Goal: Task Accomplishment & Management: Complete application form

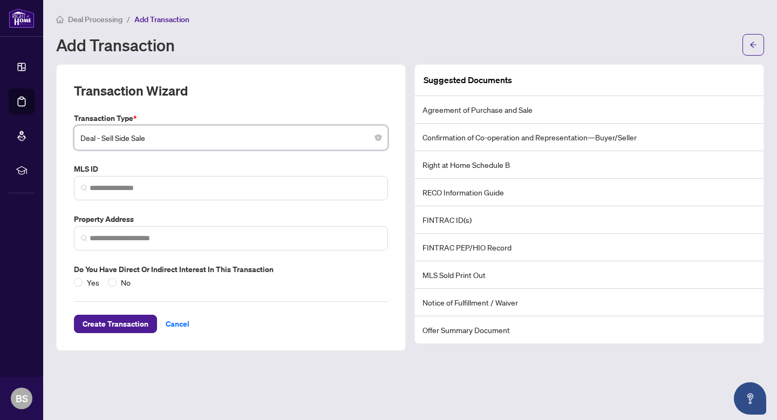
click at [111, 21] on span "Deal Processing" at bounding box center [95, 20] width 55 height 10
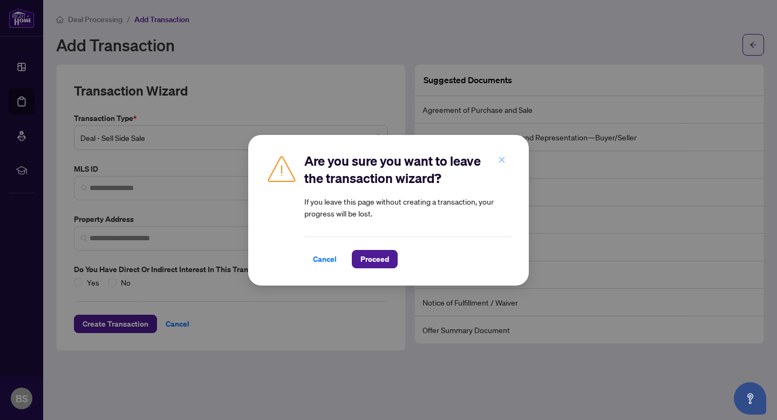
click at [498, 157] on icon "close" at bounding box center [502, 160] width 8 height 8
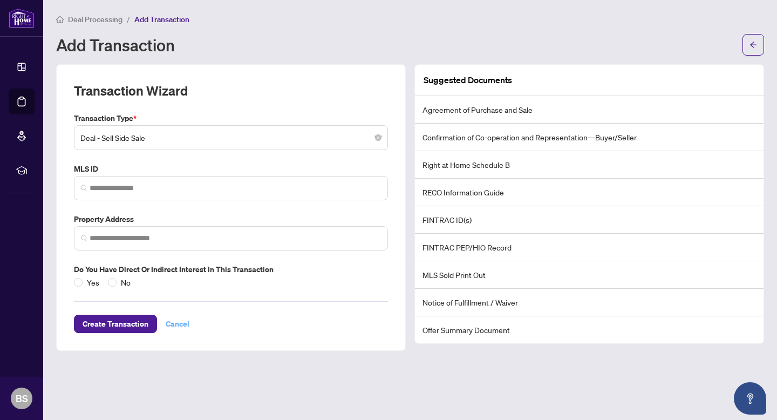
click at [176, 326] on span "Cancel" at bounding box center [178, 323] width 24 height 17
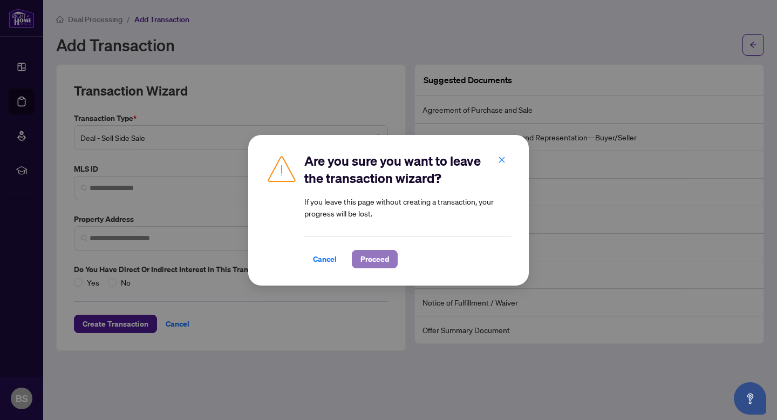
click at [378, 253] on span "Proceed" at bounding box center [375, 258] width 29 height 17
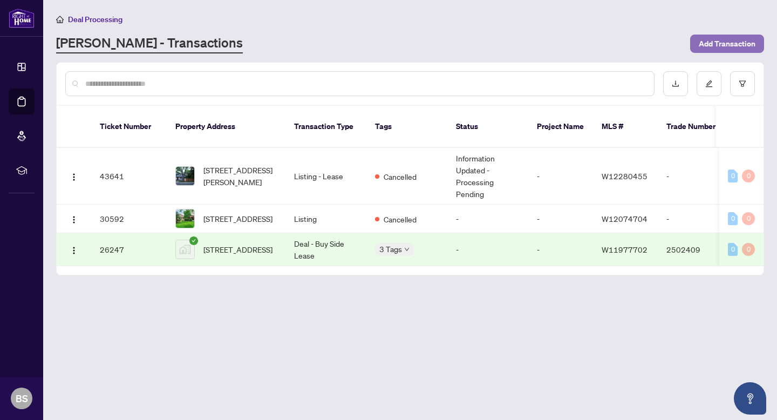
click at [744, 40] on span "Add Transaction" at bounding box center [727, 43] width 57 height 17
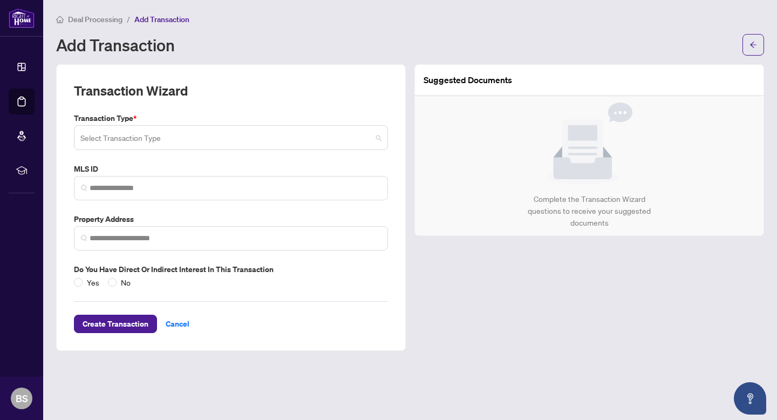
click at [381, 137] on span at bounding box center [230, 137] width 301 height 21
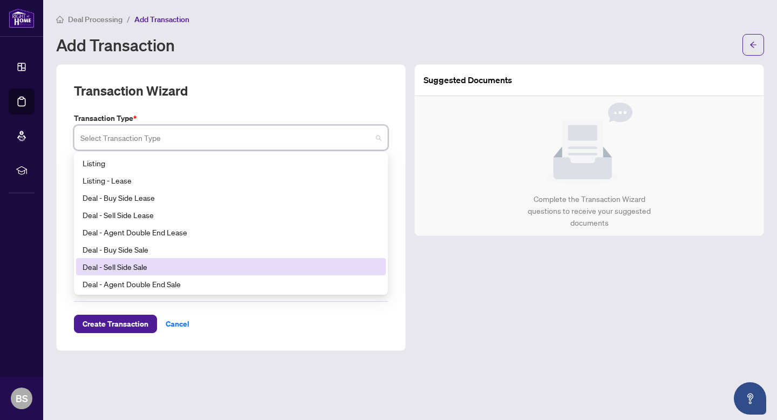
click at [313, 262] on div "Deal - Sell Side Sale" at bounding box center [231, 267] width 297 height 12
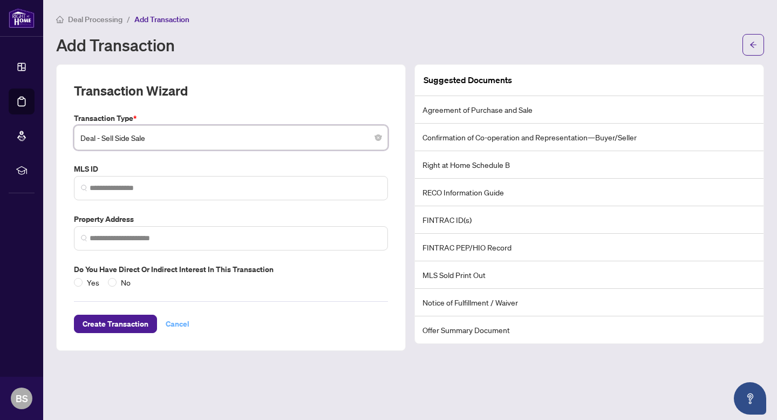
click at [179, 322] on span "Cancel" at bounding box center [178, 323] width 24 height 17
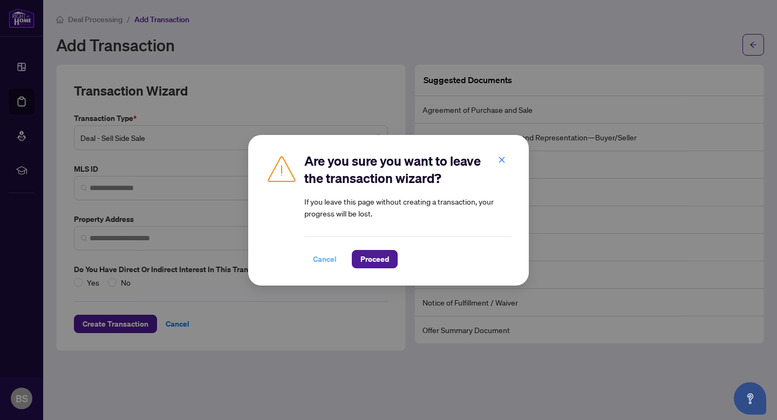
click at [328, 253] on span "Cancel" at bounding box center [325, 258] width 24 height 17
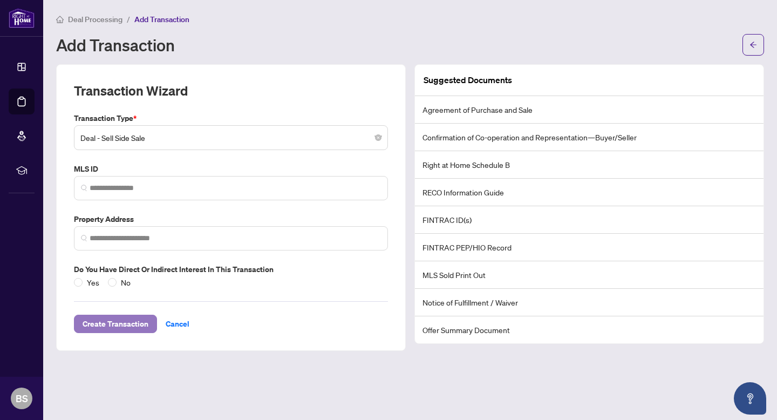
click at [89, 317] on span "Create Transaction" at bounding box center [116, 323] width 66 height 17
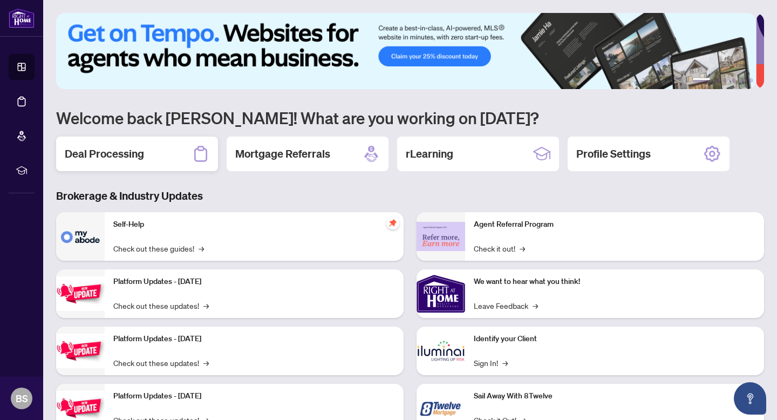
click at [160, 149] on div "Deal Processing" at bounding box center [137, 154] width 162 height 35
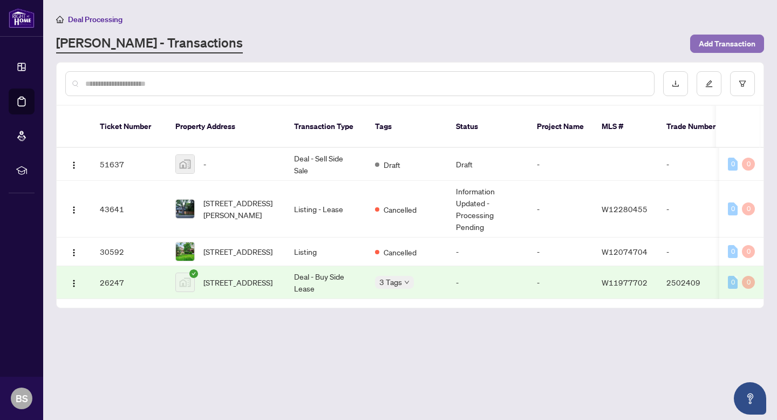
click at [720, 44] on span "Add Transaction" at bounding box center [727, 43] width 57 height 17
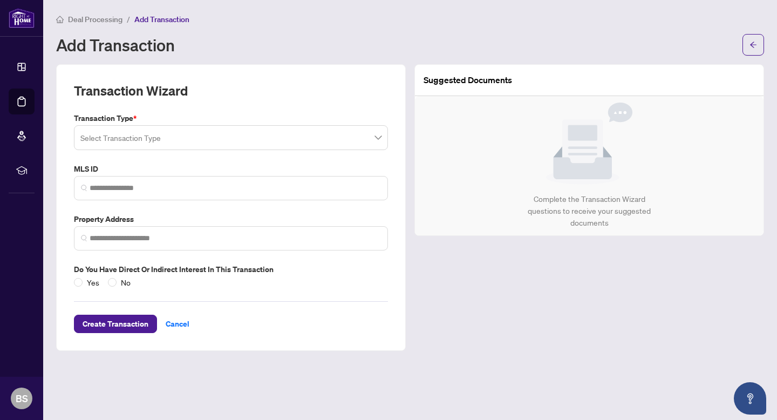
click at [378, 141] on span at bounding box center [230, 137] width 301 height 21
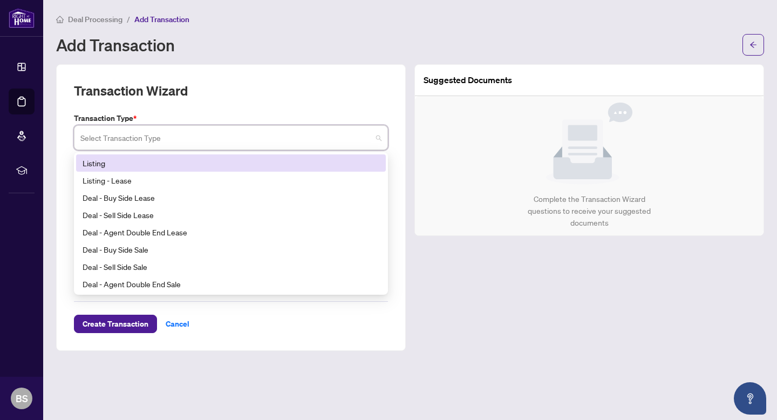
click at [218, 158] on div "Listing" at bounding box center [231, 163] width 297 height 12
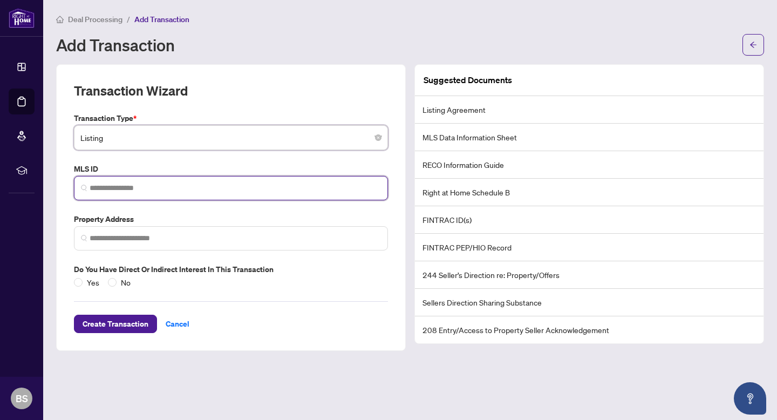
click at [201, 188] on input "search" at bounding box center [235, 187] width 291 height 11
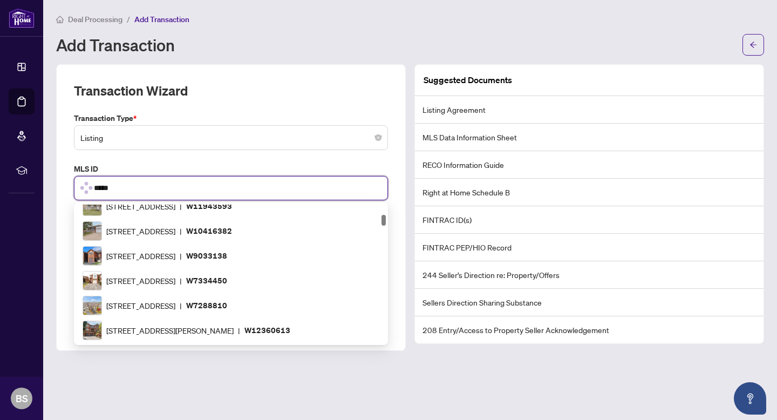
scroll to position [1116, 0]
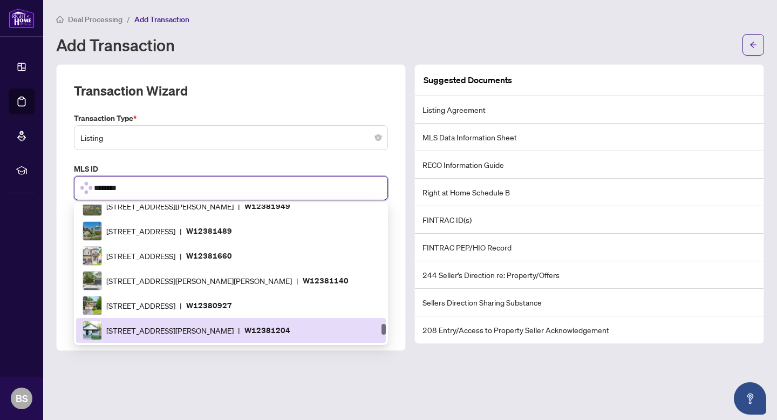
type input "*********"
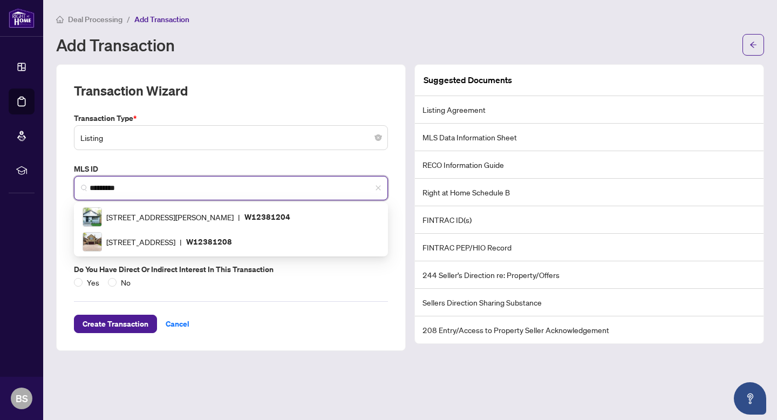
scroll to position [0, 0]
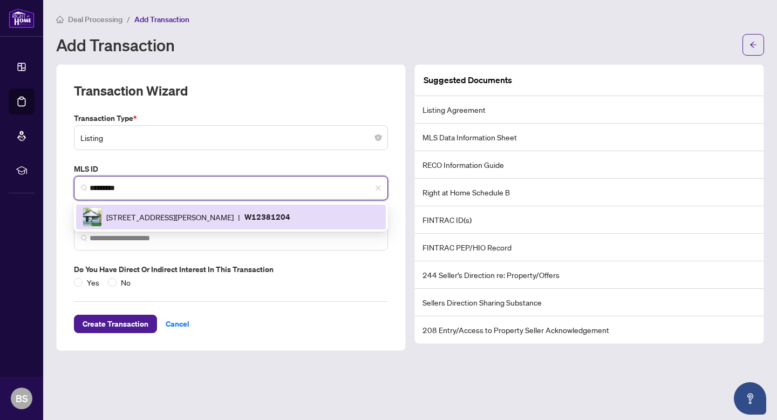
click at [275, 214] on p "W12381204" at bounding box center [268, 216] width 46 height 12
type input "**********"
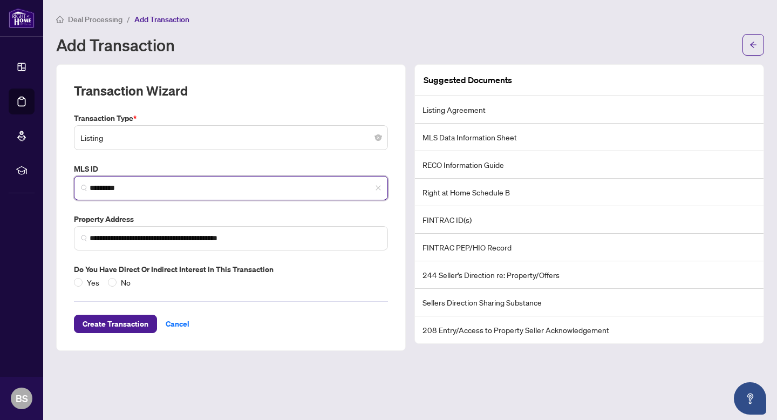
type input "*********"
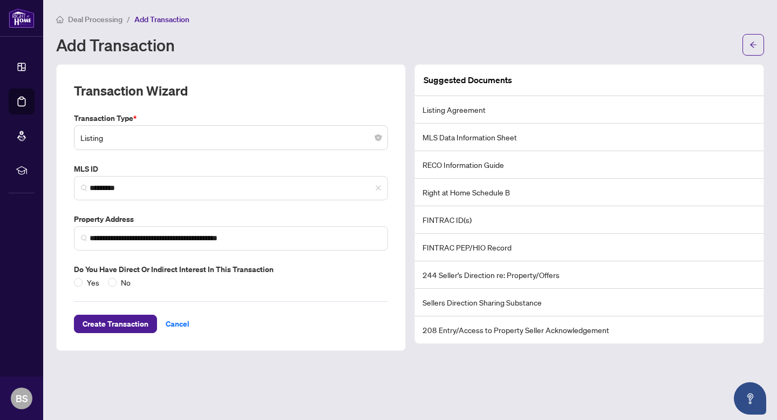
click at [73, 281] on div "Do you have direct or indirect interest in this transaction Yes No" at bounding box center [231, 275] width 323 height 25
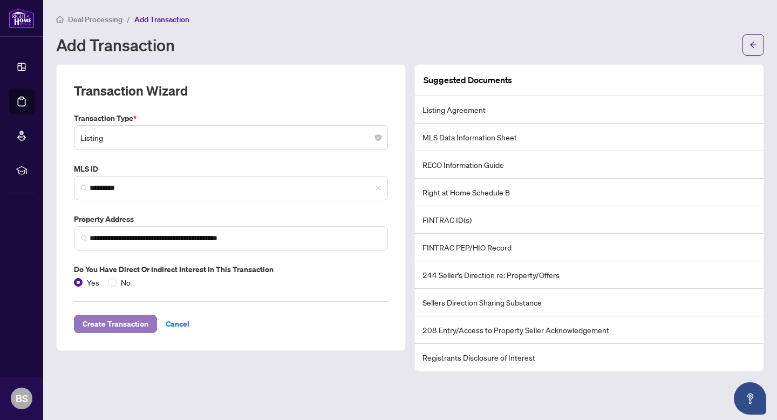
click at [118, 327] on span "Create Transaction" at bounding box center [116, 323] width 66 height 17
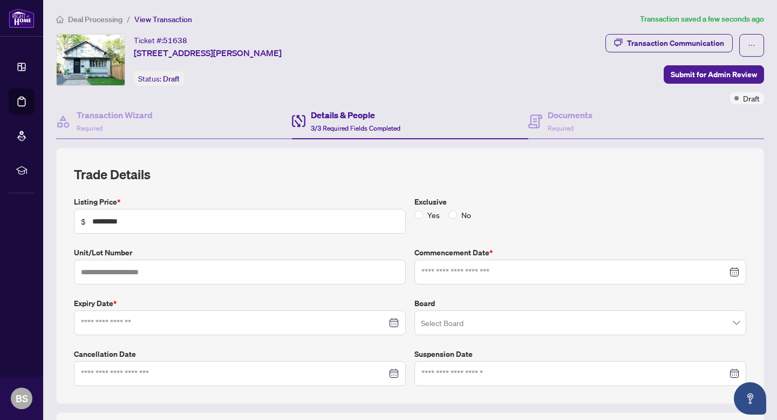
type input "**********"
click at [728, 320] on span at bounding box center [580, 323] width 319 height 21
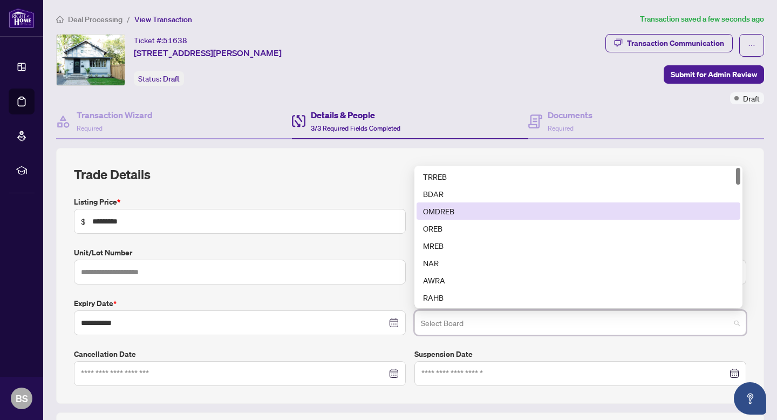
click at [622, 216] on div "OMDREB" at bounding box center [579, 210] width 324 height 17
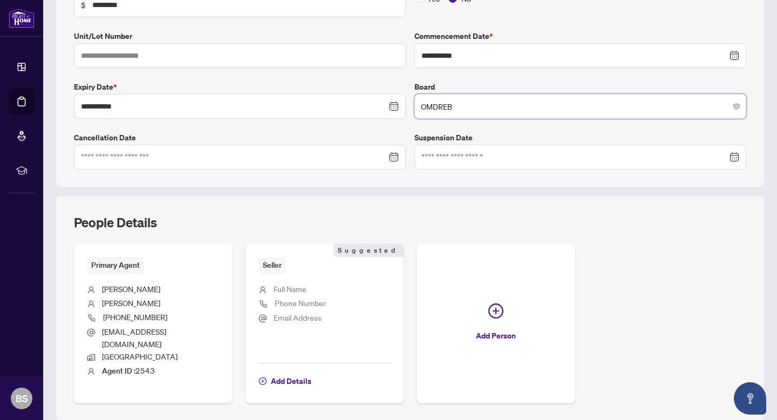
scroll to position [246, 0]
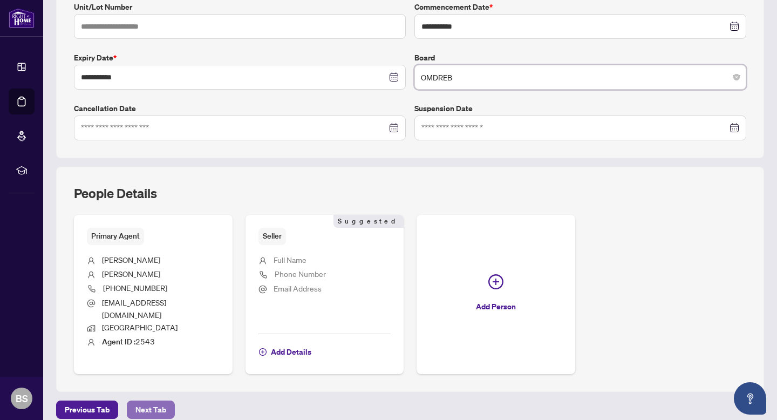
click at [151, 401] on span "Next Tab" at bounding box center [150, 409] width 31 height 17
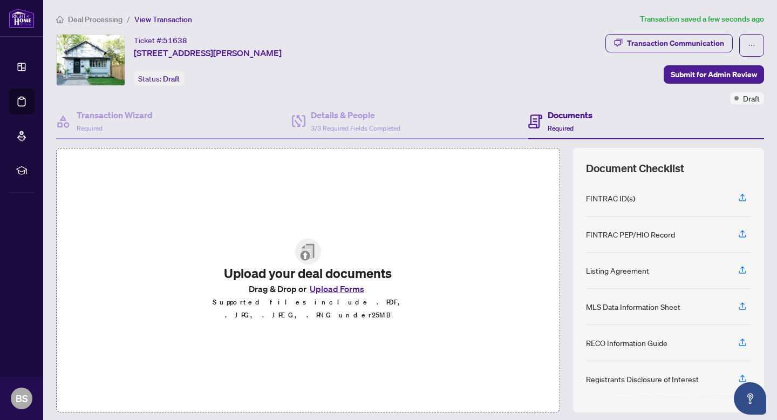
click at [339, 296] on button "Upload Forms" at bounding box center [337, 289] width 61 height 14
click at [342, 293] on button "Upload Forms" at bounding box center [337, 289] width 61 height 14
click at [328, 296] on button "Upload Forms" at bounding box center [337, 289] width 61 height 14
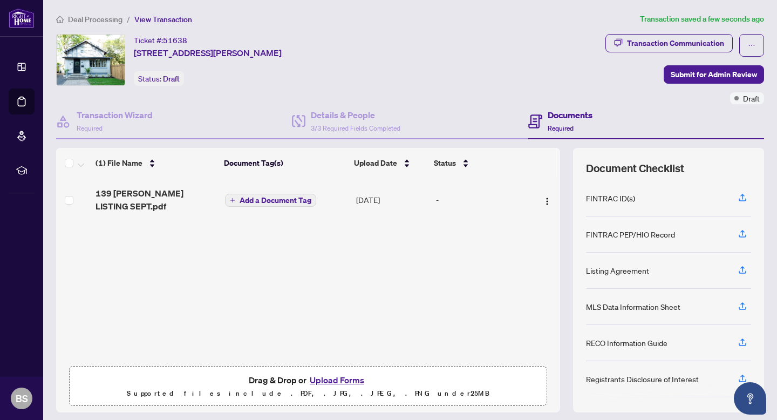
scroll to position [31, 0]
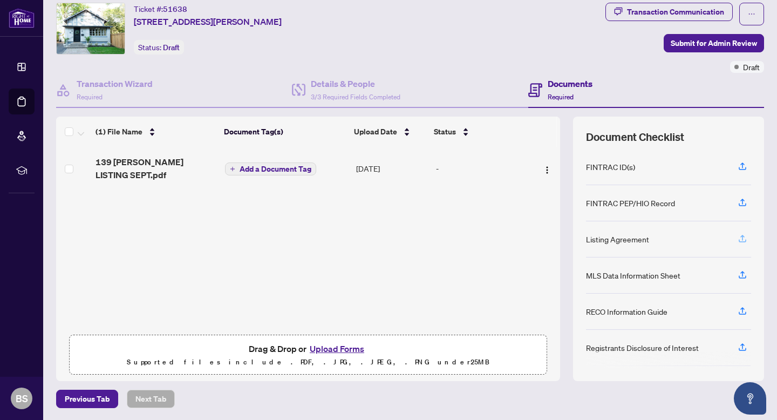
click at [741, 238] on icon "button" at bounding box center [743, 237] width 4 height 5
click at [334, 348] on button "Upload Forms" at bounding box center [337, 349] width 61 height 14
click at [698, 39] on span "Submit for Admin Review" at bounding box center [714, 43] width 86 height 17
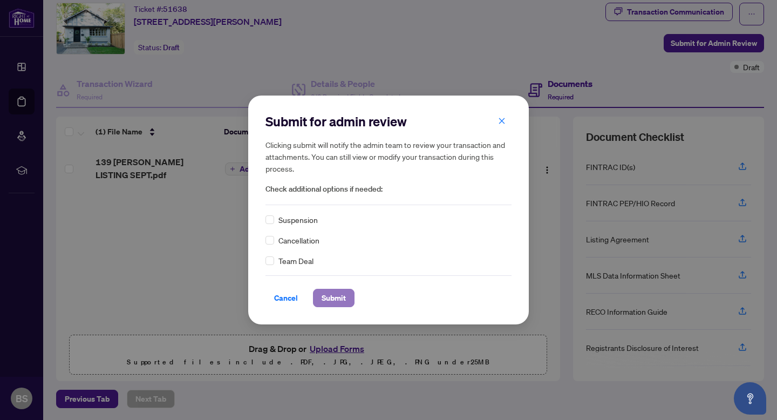
click at [339, 296] on span "Submit" at bounding box center [334, 297] width 24 height 17
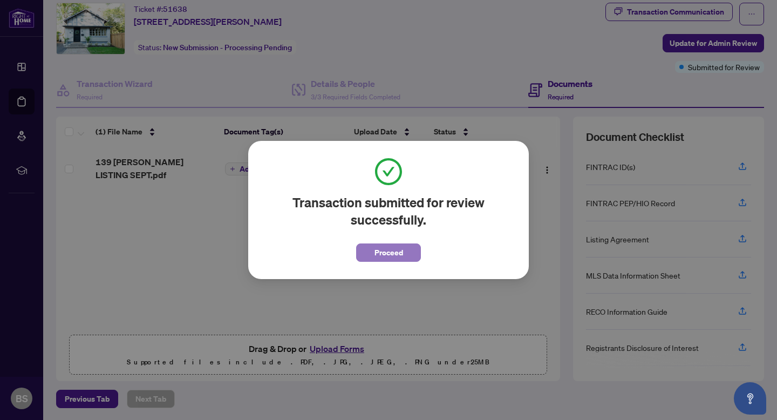
click at [404, 248] on button "Proceed" at bounding box center [388, 252] width 65 height 18
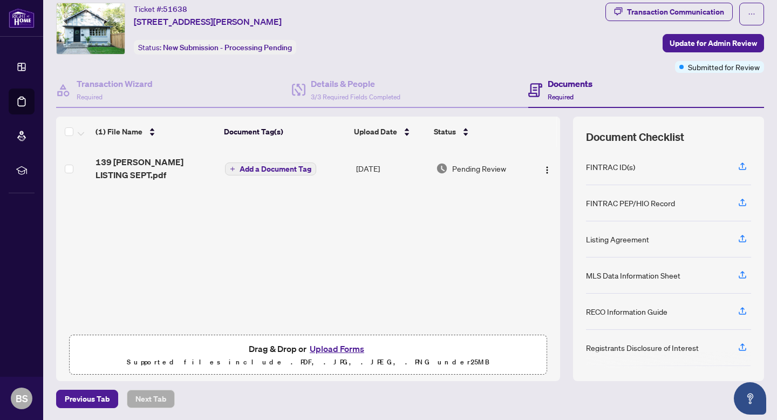
click at [351, 349] on button "Upload Forms" at bounding box center [337, 349] width 61 height 14
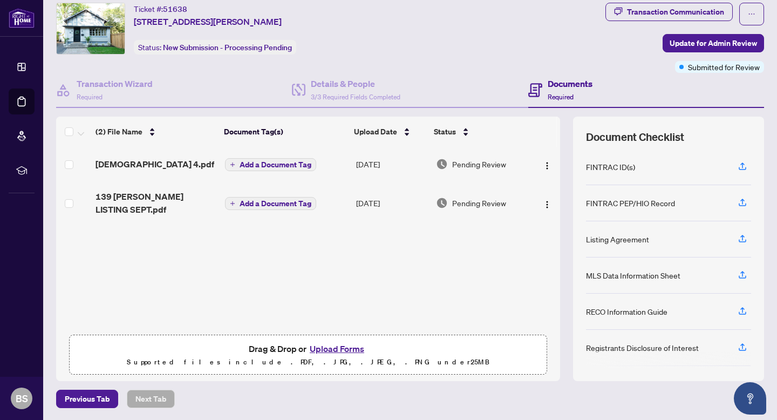
click at [282, 200] on span "Add a Document Tag" at bounding box center [276, 204] width 72 height 8
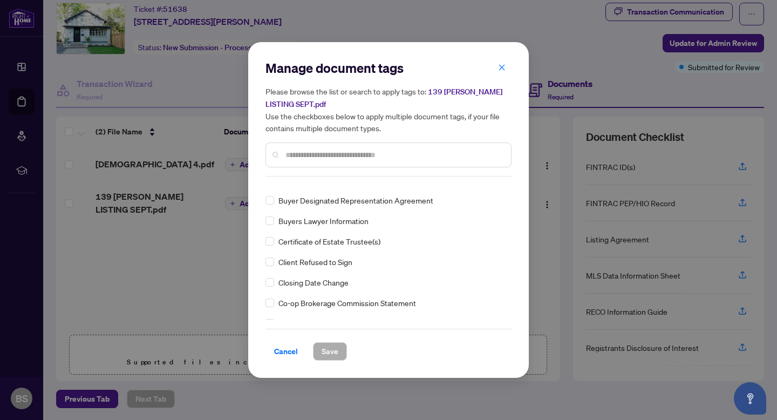
scroll to position [0, 0]
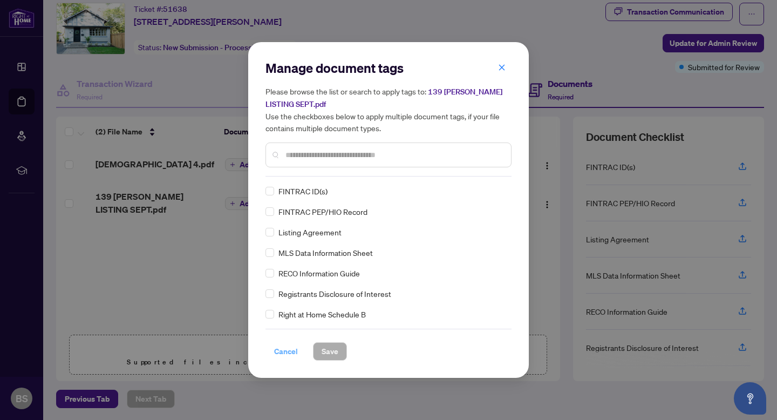
click at [292, 348] on span "Cancel" at bounding box center [286, 351] width 24 height 17
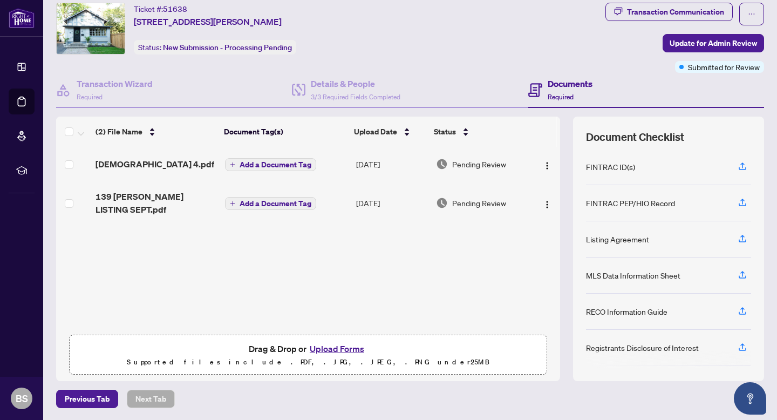
click at [290, 164] on span "Add a Document Tag" at bounding box center [276, 165] width 72 height 8
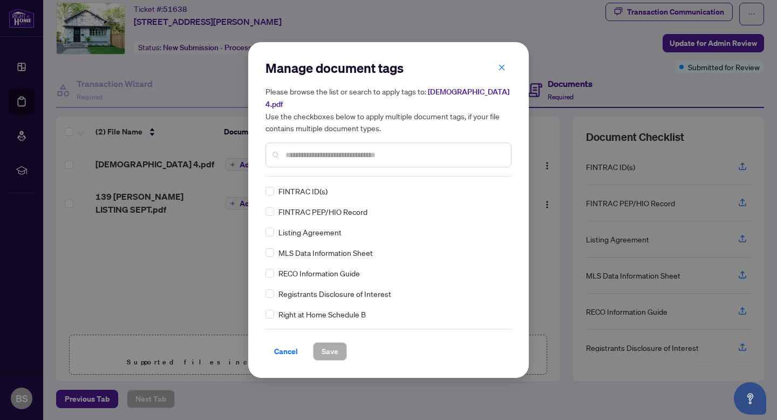
click at [324, 149] on input "text" at bounding box center [394, 155] width 217 height 12
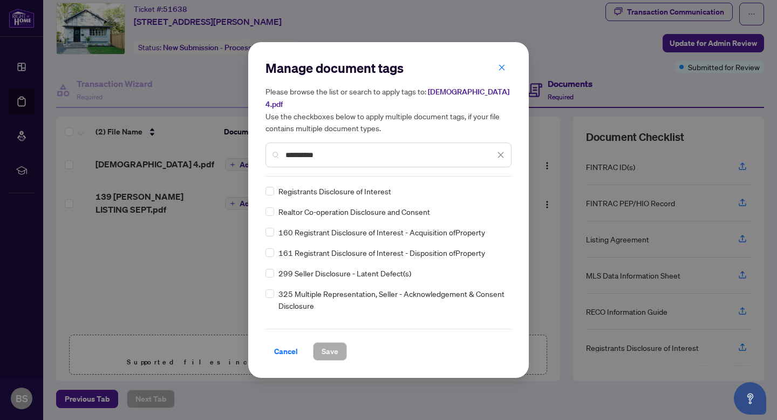
type input "**********"
click at [350, 188] on span "Registrants Disclosure of Interest" at bounding box center [335, 191] width 113 height 12
click at [332, 343] on span "Save" at bounding box center [330, 351] width 17 height 17
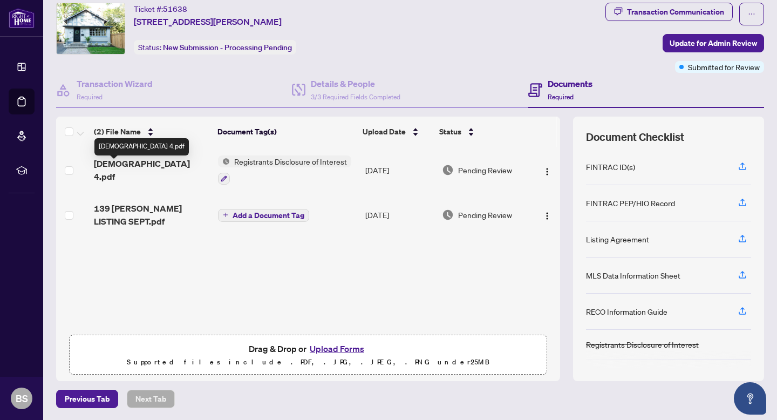
click at [127, 169] on span "[DEMOGRAPHIC_DATA] 4.pdf" at bounding box center [151, 170] width 115 height 26
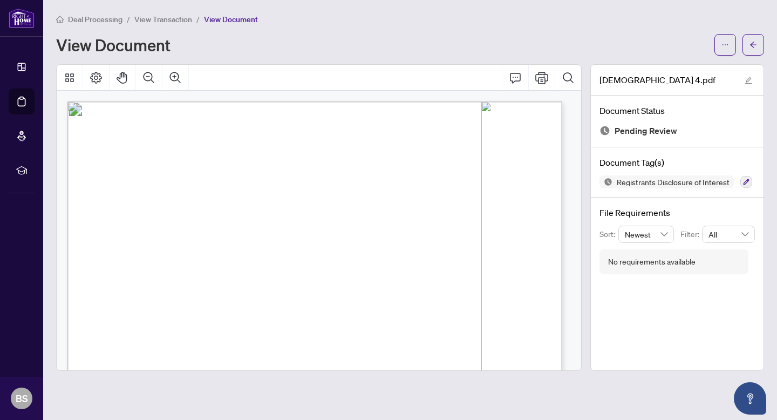
drag, startPoint x: 583, startPoint y: 178, endPoint x: 573, endPoint y: 170, distance: 12.7
click at [573, 170] on div at bounding box center [319, 217] width 534 height 307
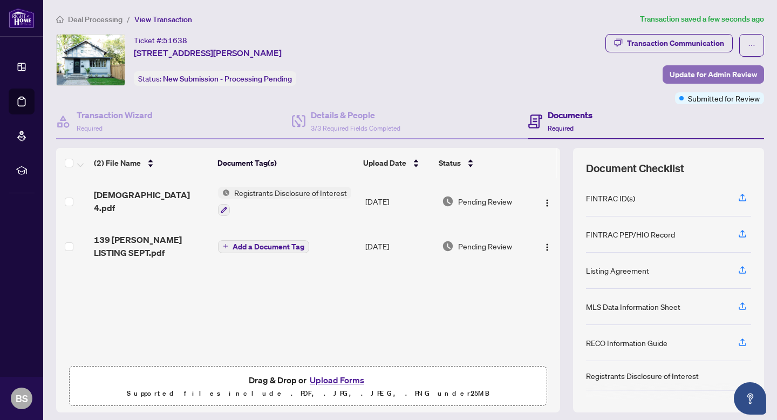
click at [671, 73] on span "Update for Admin Review" at bounding box center [713, 74] width 87 height 17
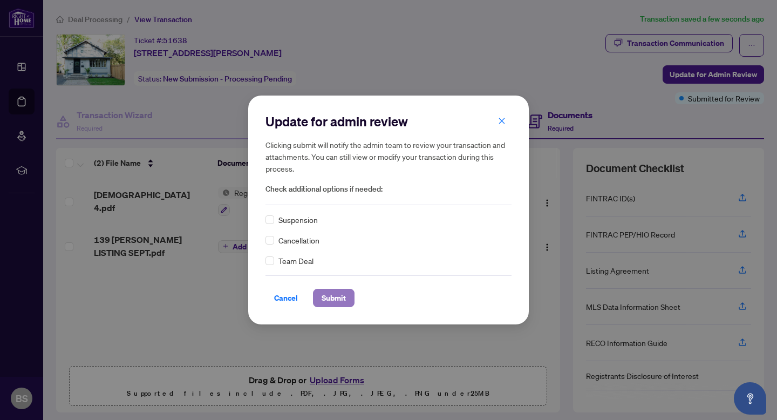
click at [336, 294] on span "Submit" at bounding box center [334, 297] width 24 height 17
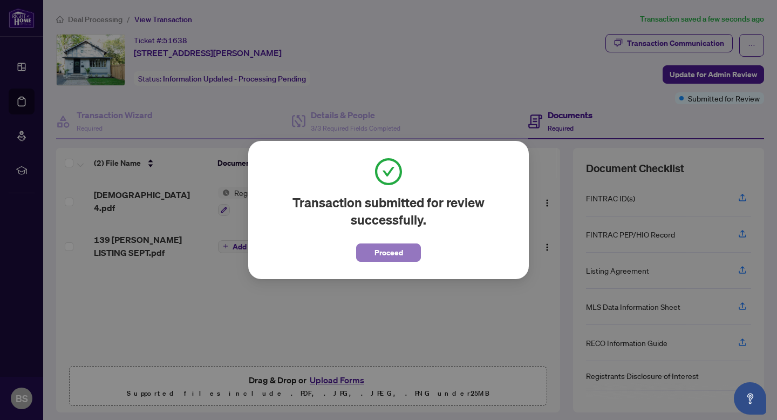
click at [400, 246] on span "Proceed" at bounding box center [389, 252] width 29 height 17
